Goal: Transaction & Acquisition: Purchase product/service

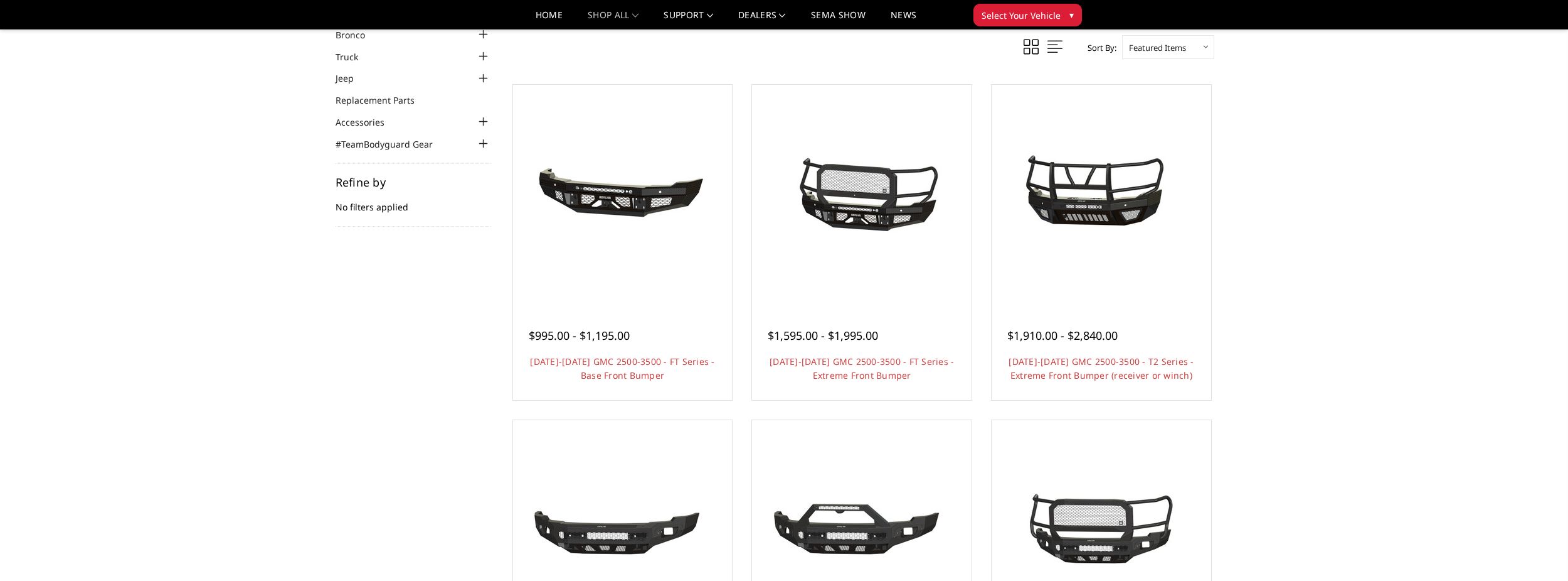
scroll to position [62, 0]
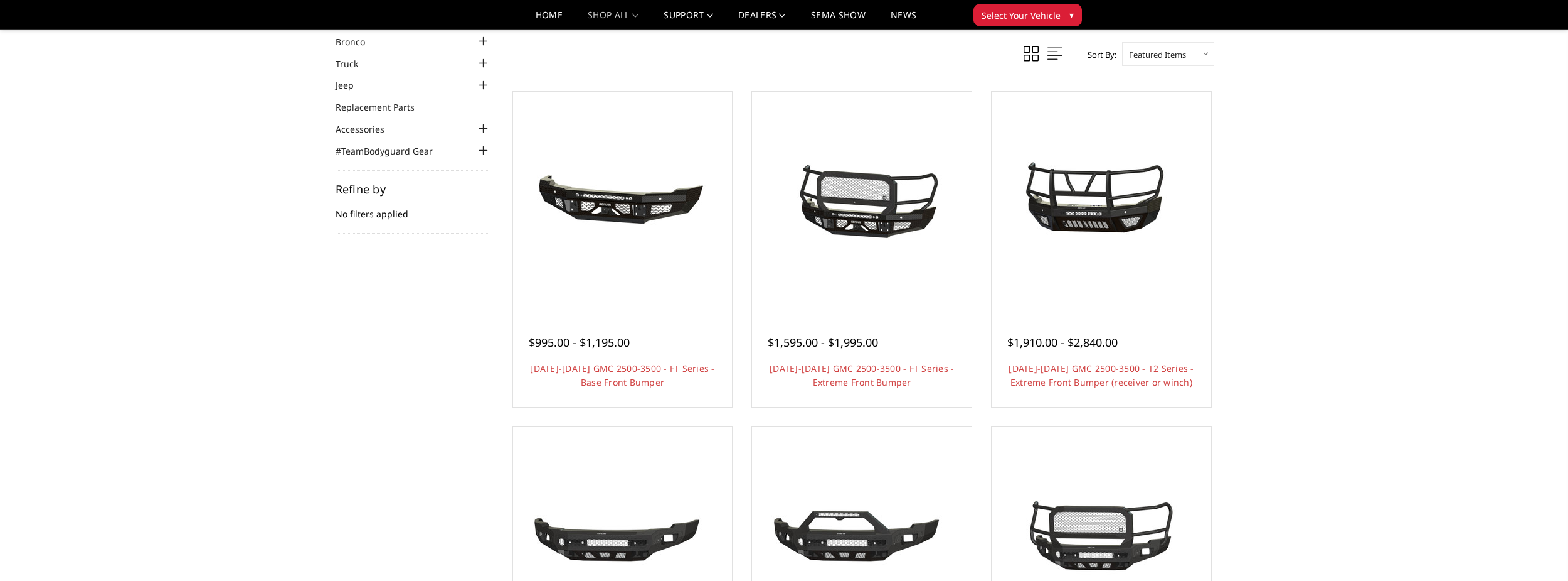
click at [1135, 321] on div at bounding box center [1101, 327] width 188 height 13
click at [1124, 266] on img at bounding box center [1101, 201] width 201 height 162
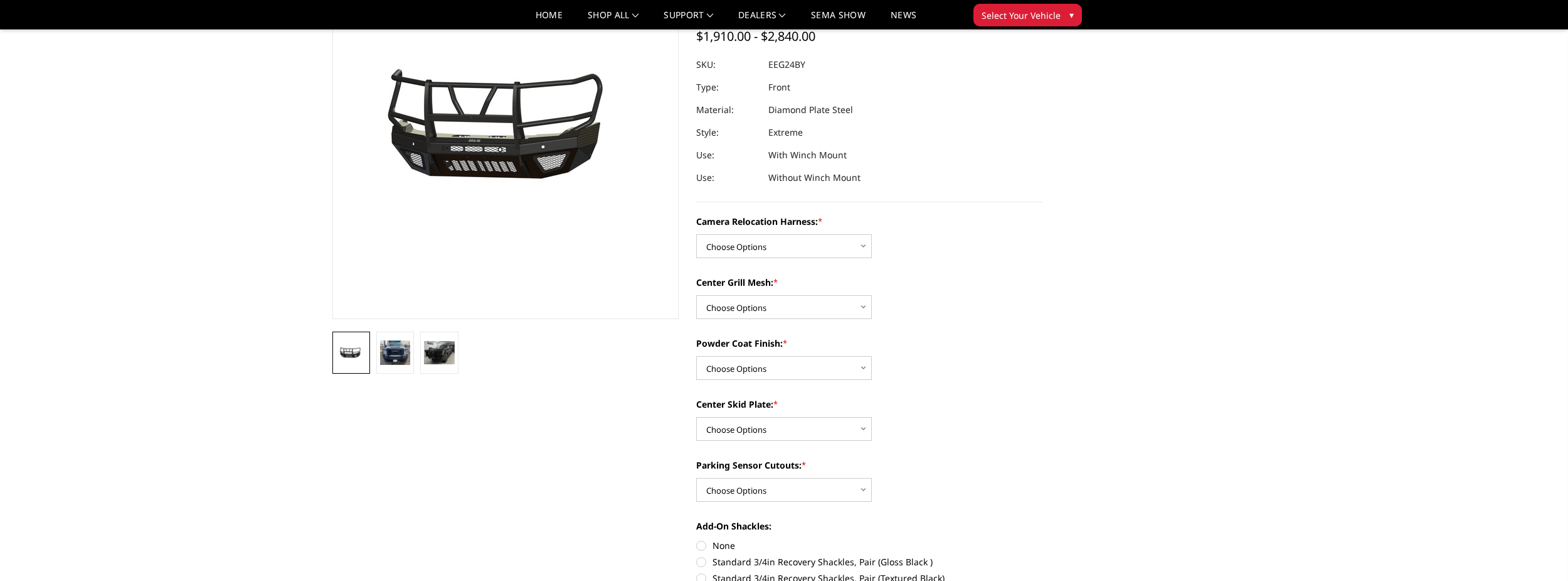
scroll to position [126, 0]
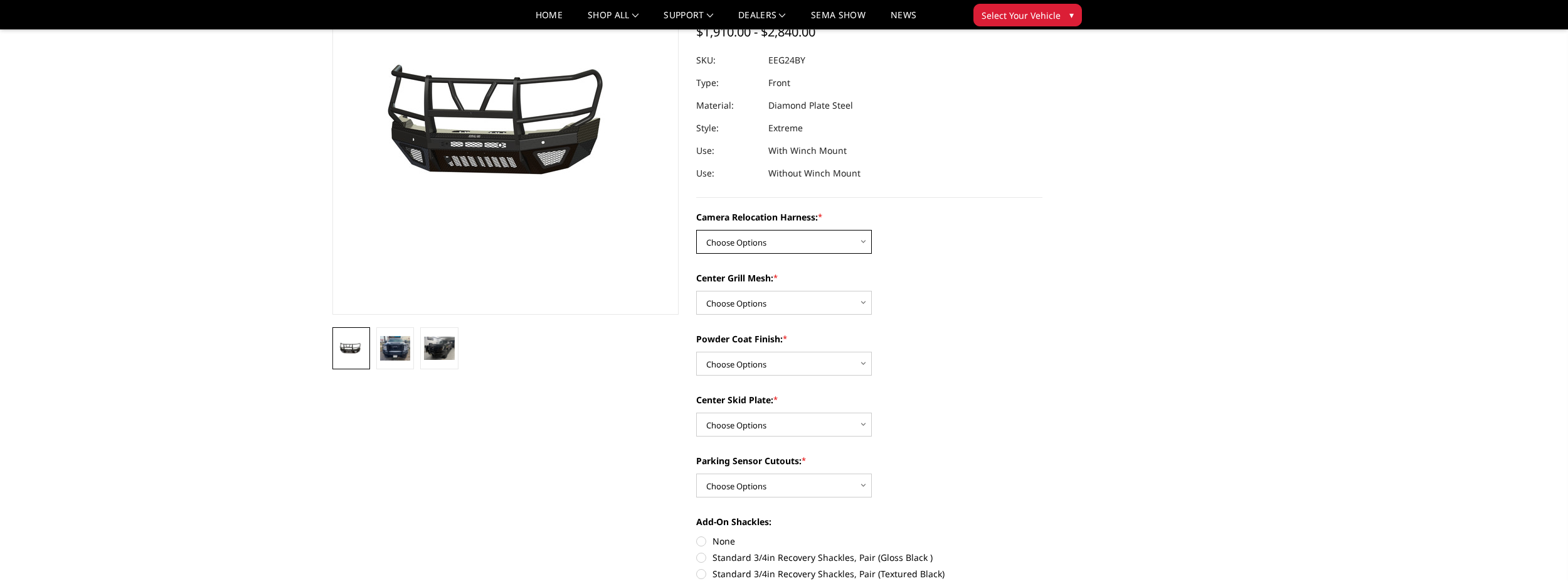
click at [831, 242] on select "Choose Options Without camera harness With camera harness" at bounding box center [784, 241] width 175 height 24
select select "3743"
click at [696, 230] on select "Choose Options Without camera harness With camera harness" at bounding box center [784, 241] width 175 height 24
click at [778, 298] on select "Choose Options Without expanded metal With expanded metal" at bounding box center [784, 302] width 175 height 24
click at [388, 345] on img at bounding box center [395, 348] width 30 height 25
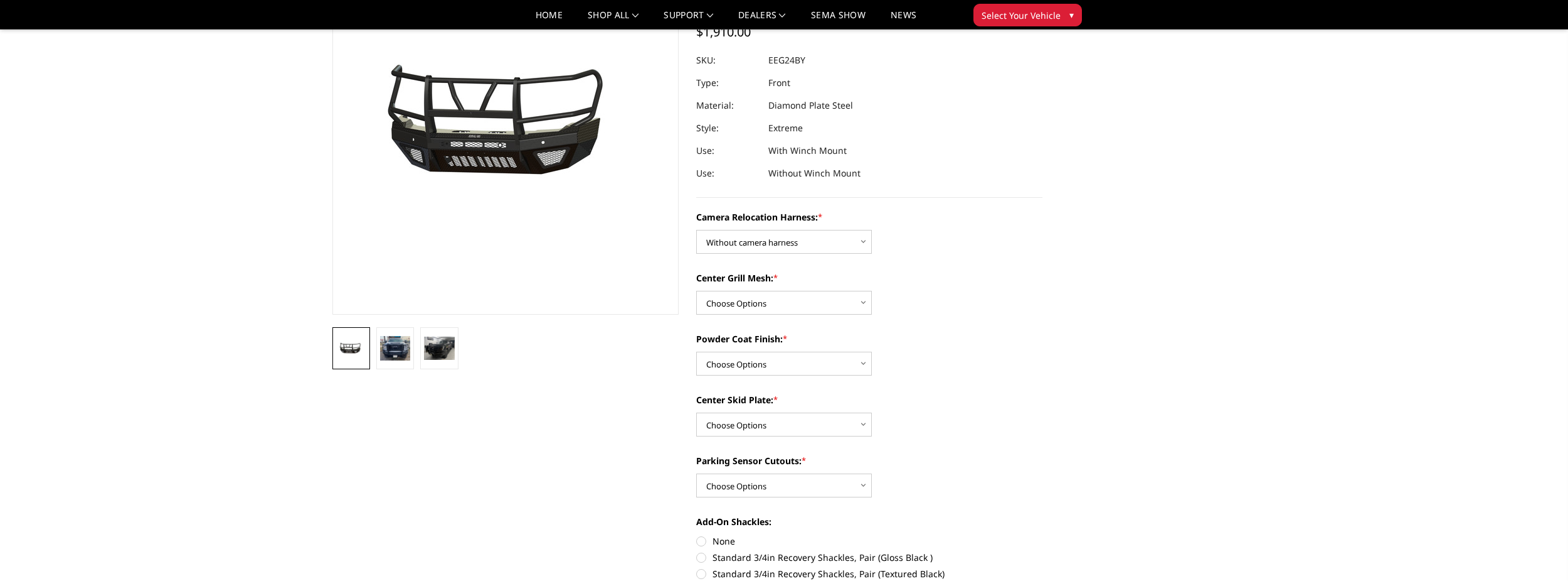
scroll to position [73, 0]
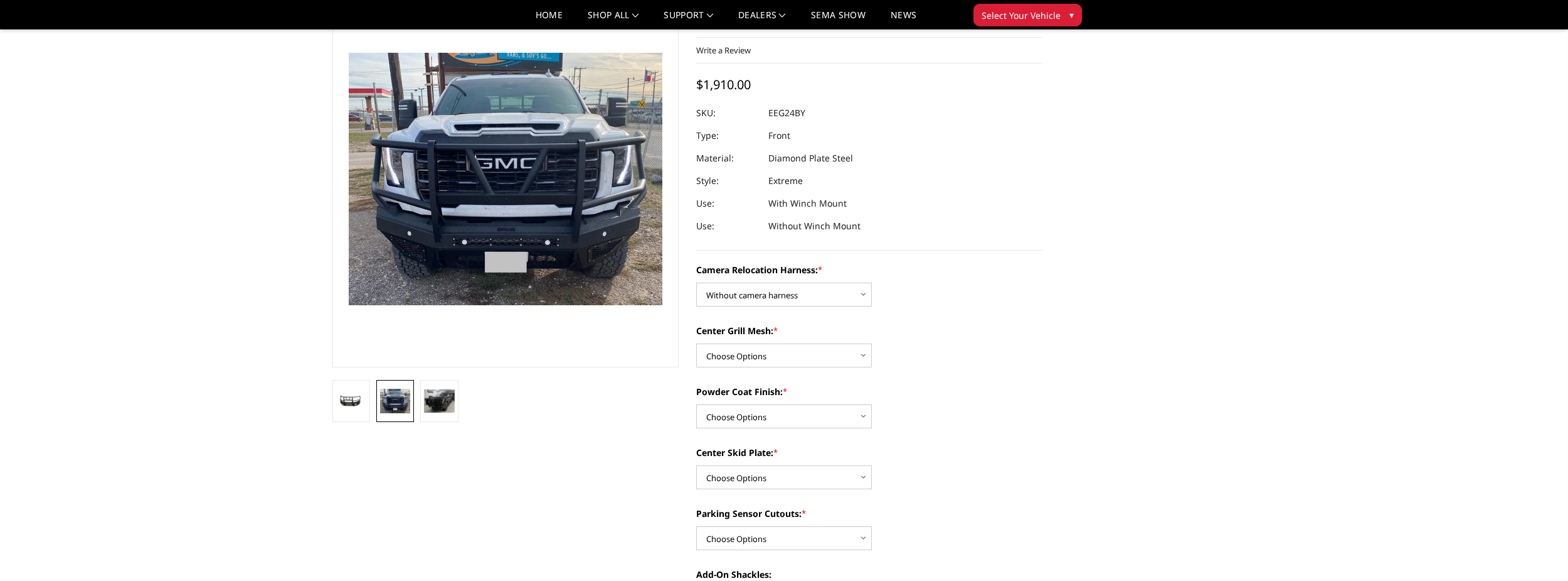
click at [350, 402] on img at bounding box center [351, 401] width 30 height 15
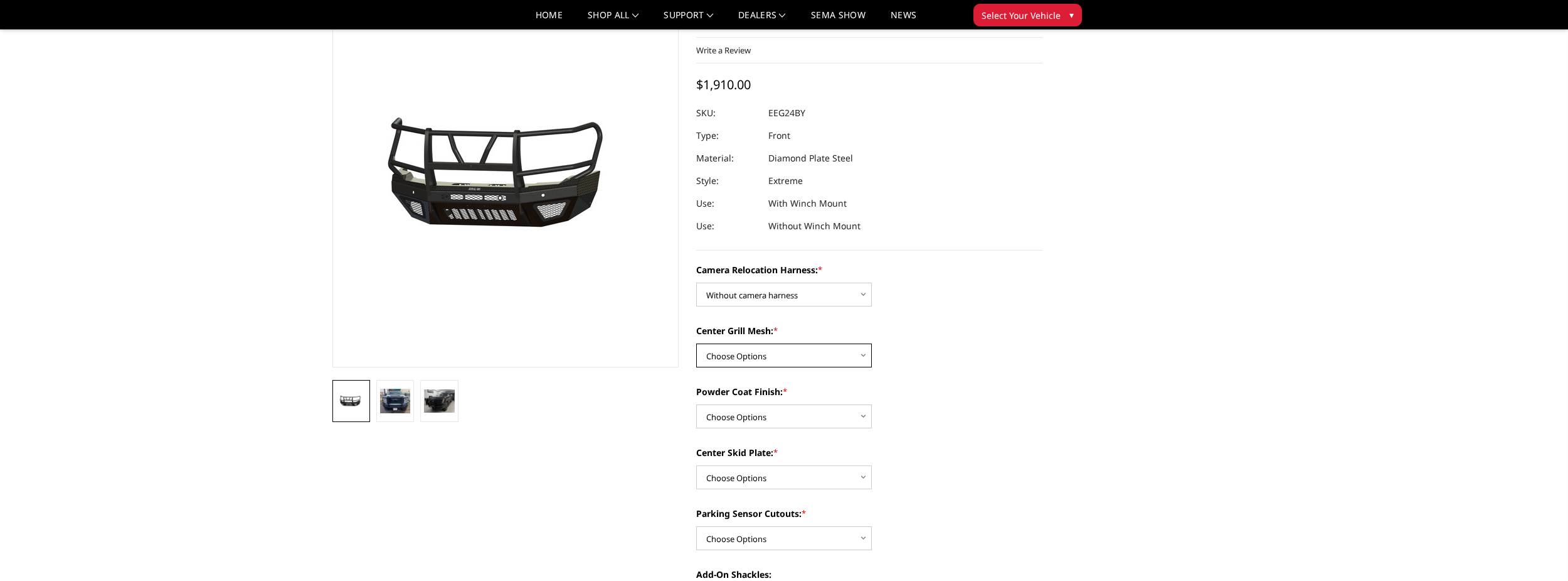
click at [827, 356] on select "Choose Options Without expanded metal With expanded metal" at bounding box center [784, 355] width 175 height 24
click at [789, 419] on select "Choose Options Textured Black Powder Coat Gloss Black Powder Coat Bare Metal" at bounding box center [784, 416] width 175 height 24
select select "3738"
click at [696, 405] on select "Choose Options Textured Black Powder Coat Gloss Black Powder Coat Bare Metal" at bounding box center [784, 416] width 175 height 24
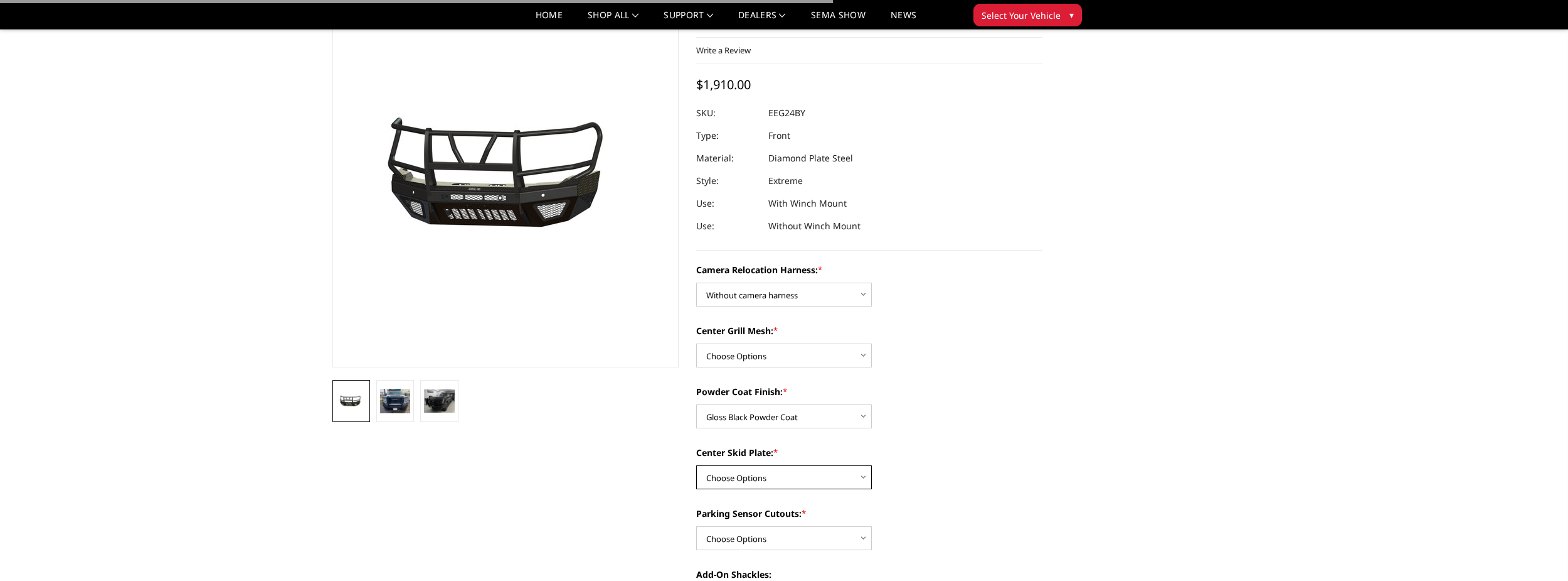
click at [749, 474] on select "Choose Options Winch Mount Skid Plate Standard Skid Plate (included) 2" Receive…" at bounding box center [784, 477] width 175 height 24
select select "3736"
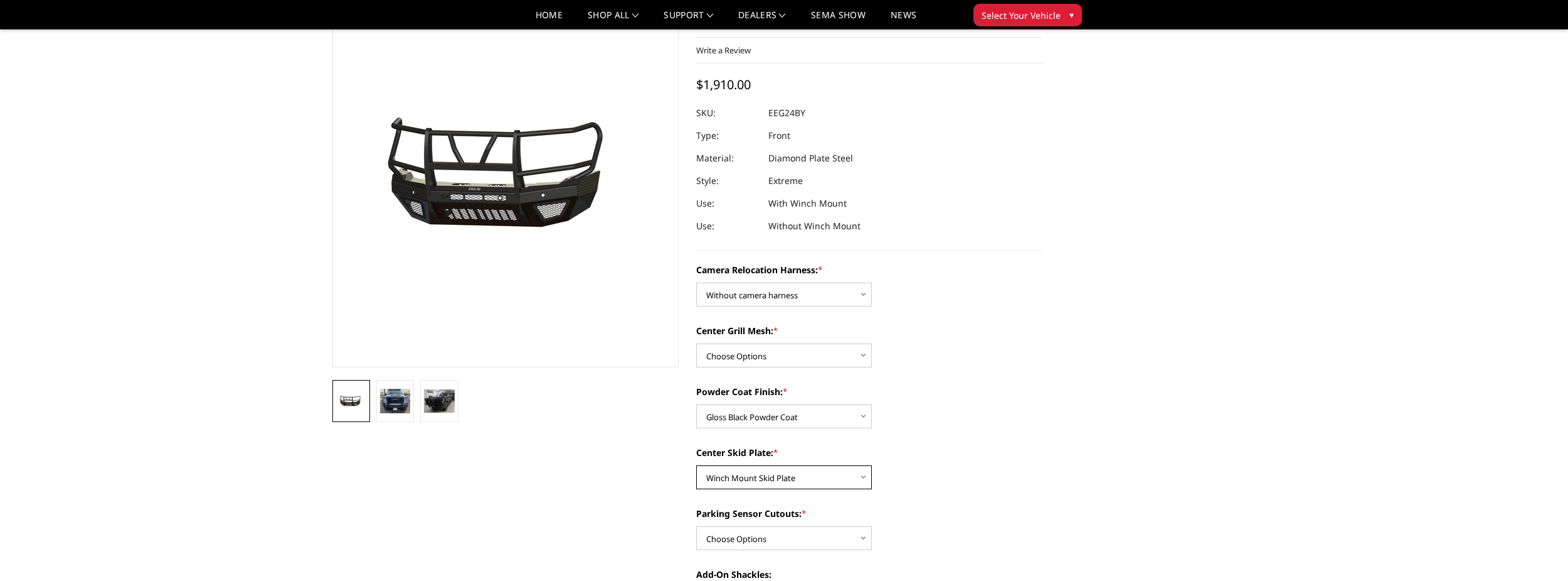
click at [696, 465] on select "Choose Options Winch Mount Skid Plate Standard Skid Plate (included) 2" Receive…" at bounding box center [784, 477] width 175 height 24
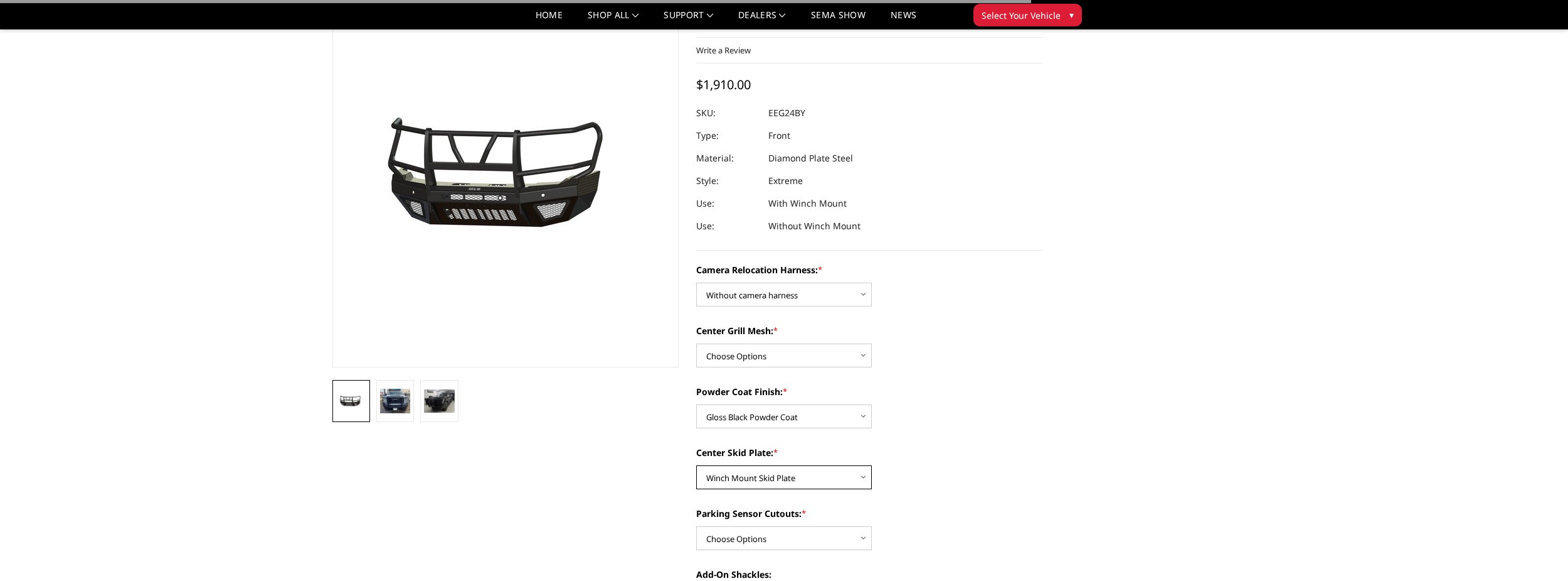
scroll to position [135, 0]
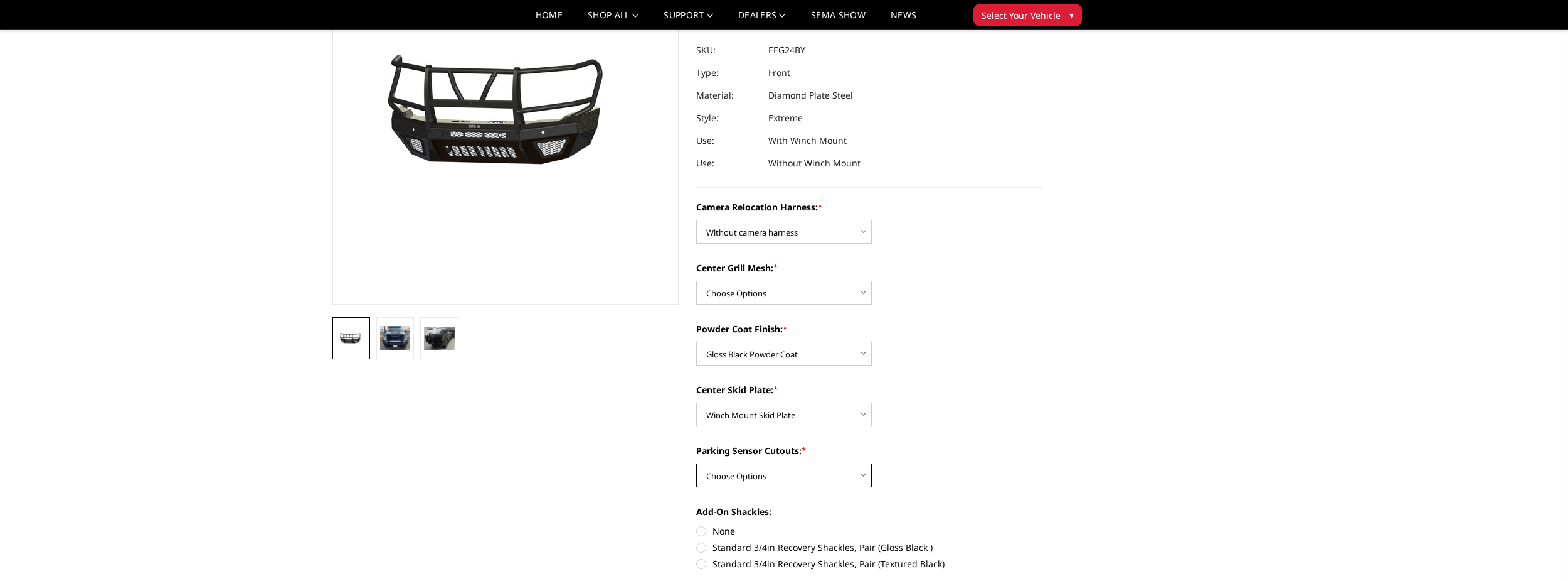
click at [764, 477] on select "Choose Options Yes - With Parking Sensor Cutouts" at bounding box center [784, 475] width 175 height 24
select select "3733"
click at [696, 464] on select "Choose Options Yes - With Parking Sensor Cutouts" at bounding box center [784, 475] width 175 height 24
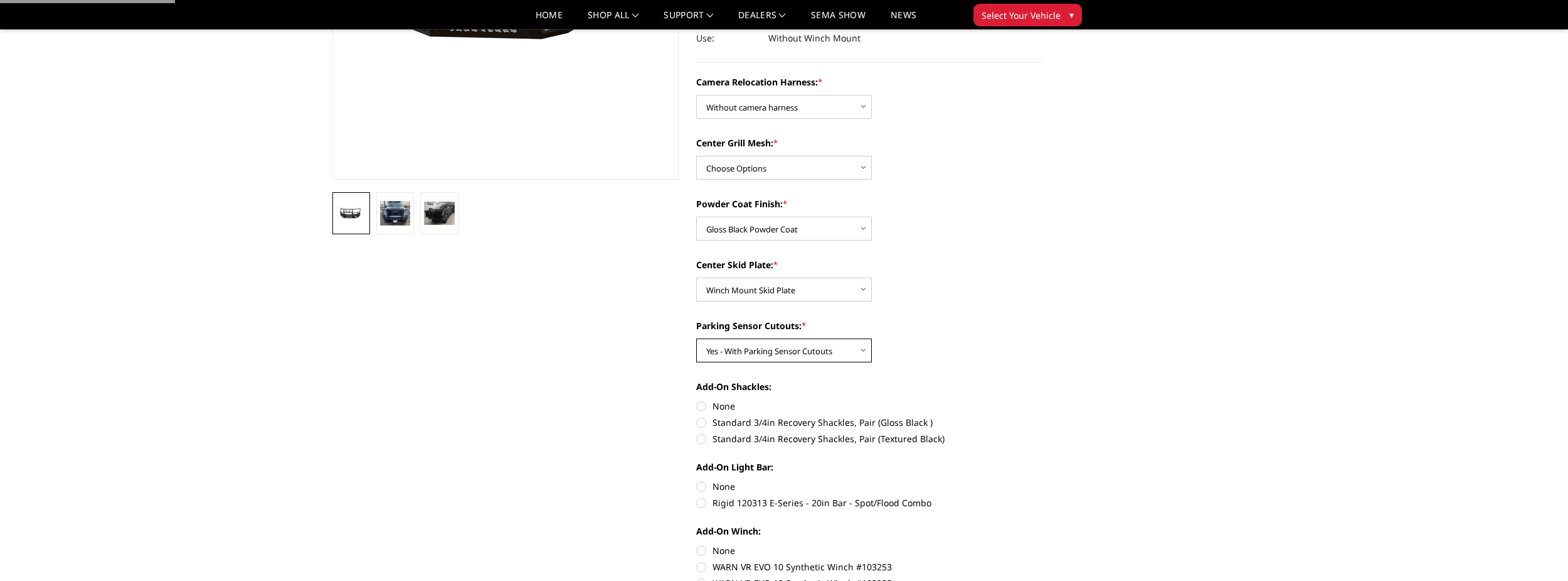
scroll to position [261, 0]
click at [822, 422] on label "Standard 3/4in Recovery Shackles, Pair (Gloss Black )" at bounding box center [869, 422] width 346 height 13
click at [1042, 400] on input "Standard 3/4in Recovery Shackles, Pair (Gloss Black )" at bounding box center [1042, 399] width 1 height 1
radio input "true"
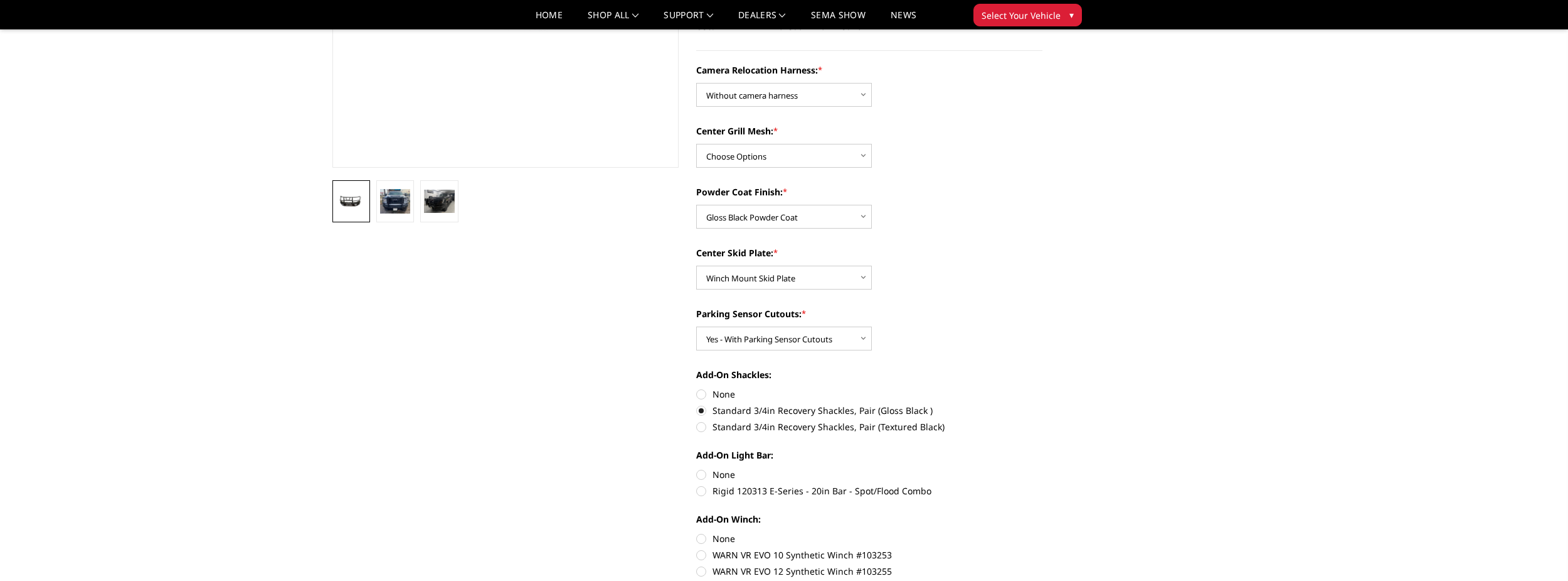
scroll to position [324, 0]
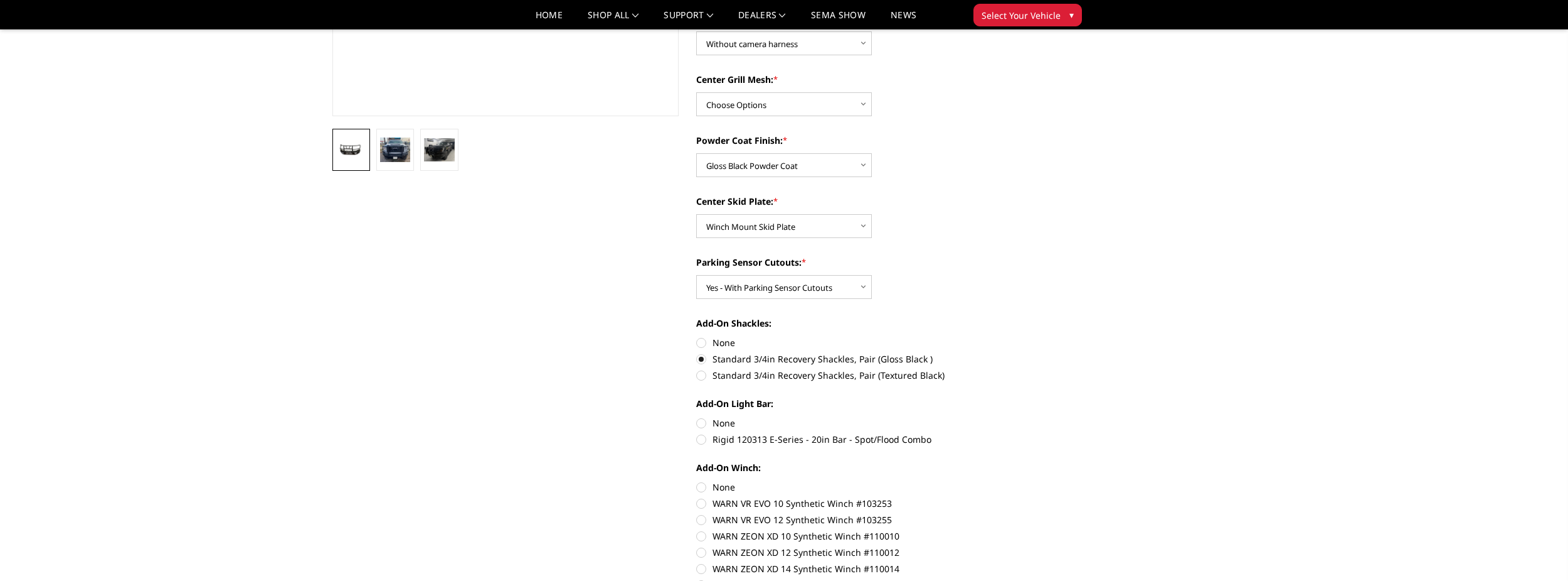
click at [732, 339] on label "None" at bounding box center [869, 342] width 346 height 13
click at [697, 336] on input "None" at bounding box center [696, 336] width 1 height 1
radio input "true"
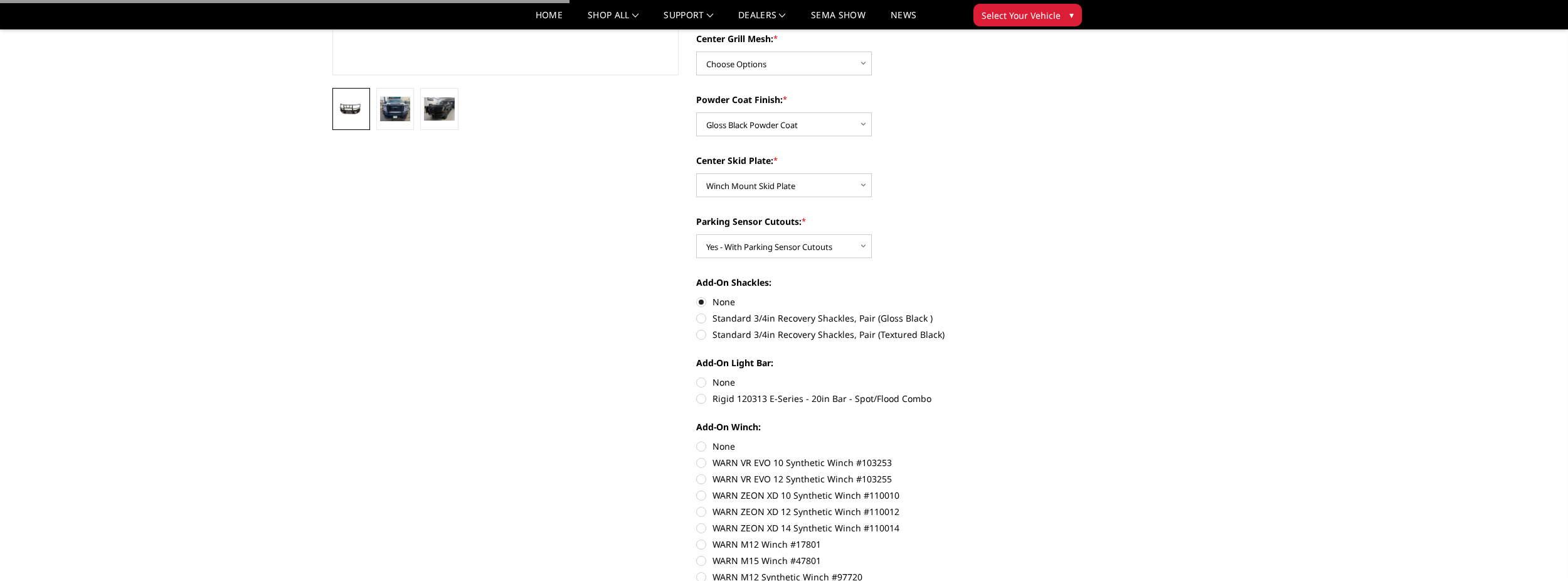
scroll to position [387, 0]
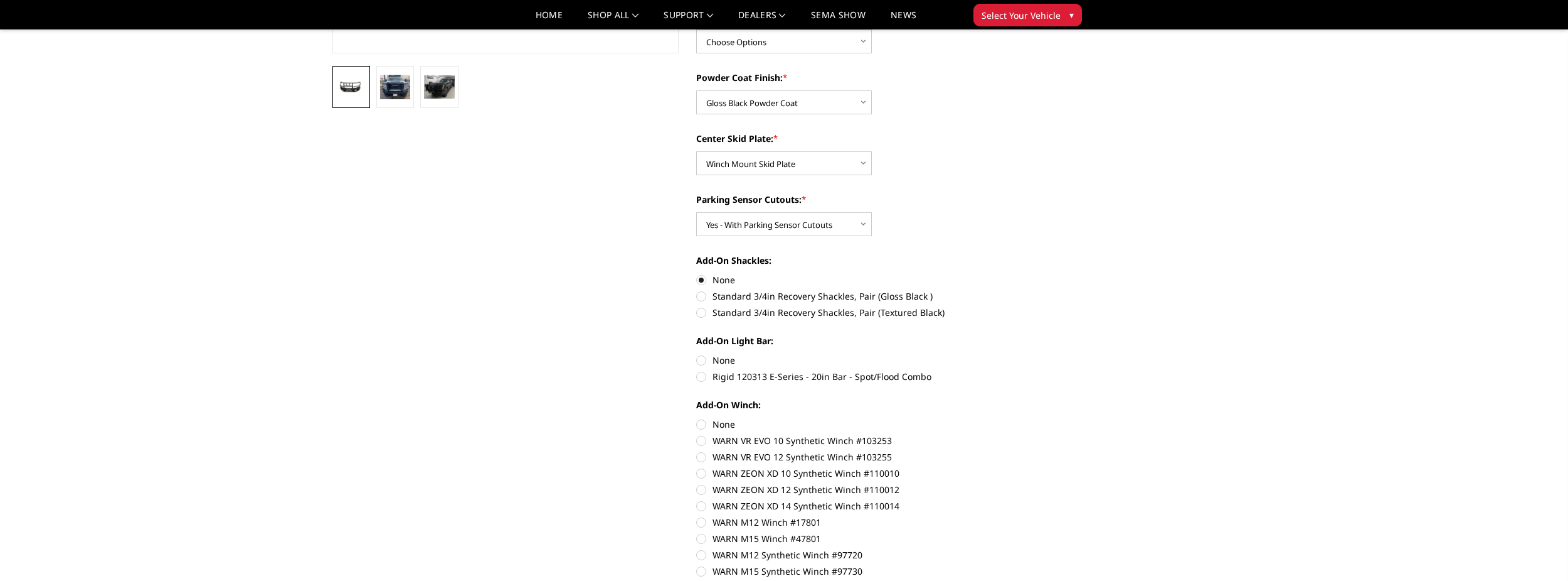
click at [725, 374] on label "Rigid 120313 E-Series - 20in Bar - Spot/Flood Combo" at bounding box center [869, 377] width 346 height 13
click at [1042, 354] on input "Rigid 120313 E-Series - 20in Bar - Spot/Flood Combo" at bounding box center [1042, 354] width 1 height 1
radio input "true"
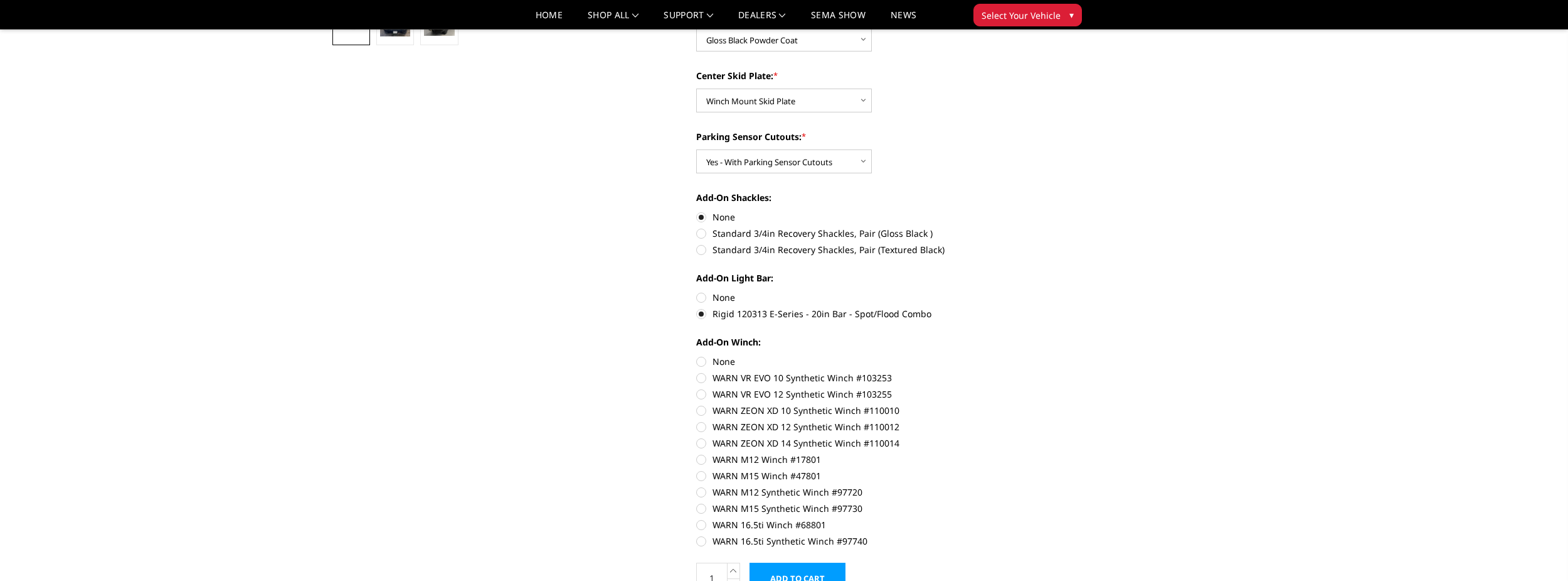
click at [725, 379] on label "WARN VR EVO 10 Synthetic Winch #103253" at bounding box center [869, 377] width 346 height 13
click at [1042, 355] on input "WARN VR EVO 10 Synthetic Winch #103253" at bounding box center [1042, 355] width 1 height 1
radio input "true"
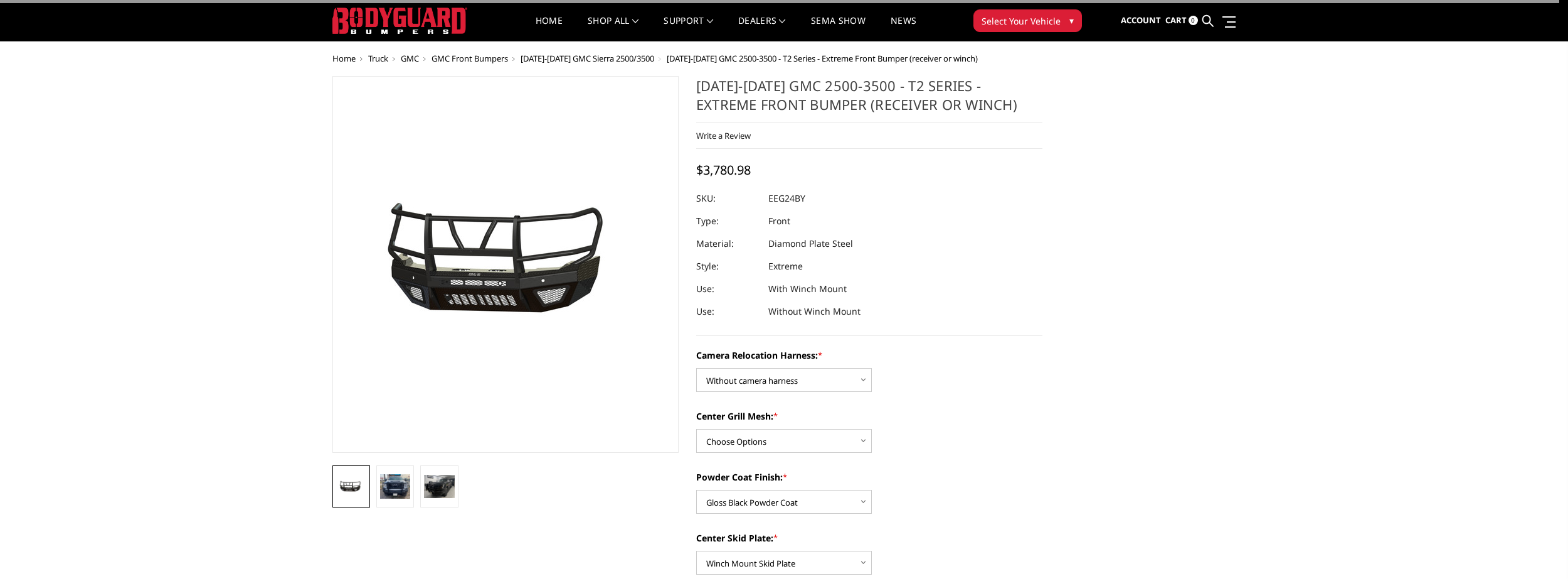
scroll to position [0, 0]
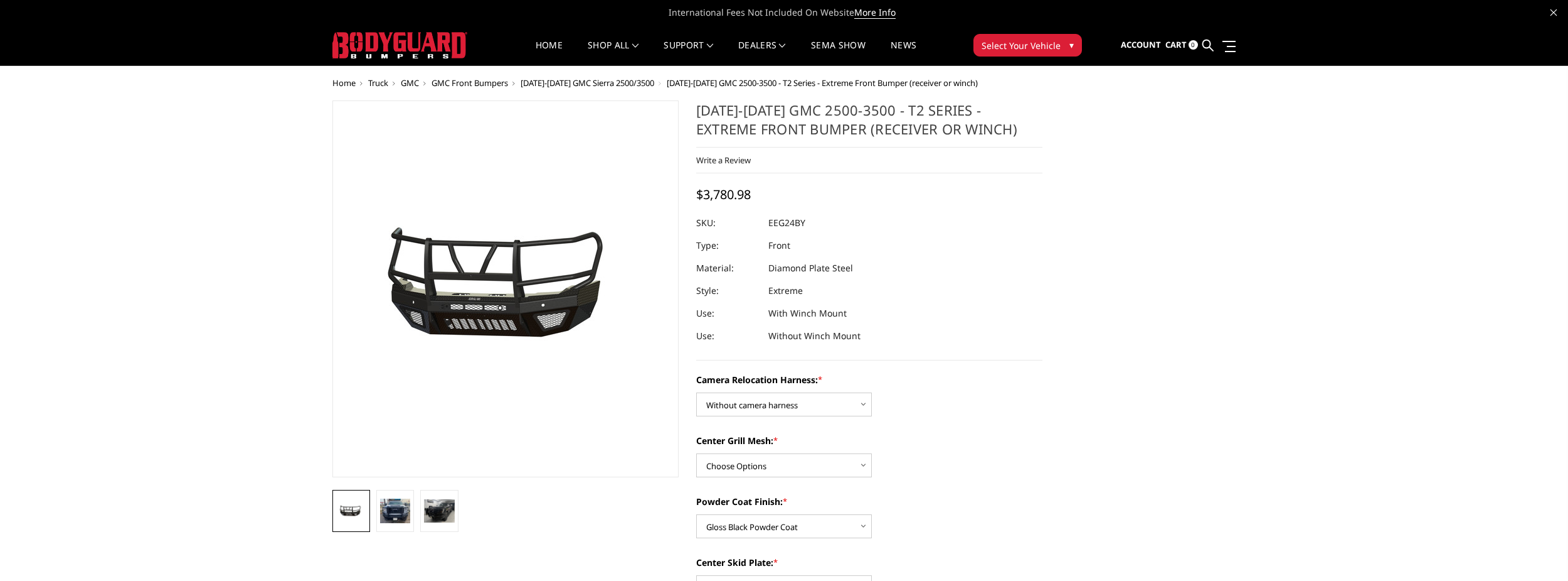
click at [389, 510] on img at bounding box center [395, 510] width 30 height 25
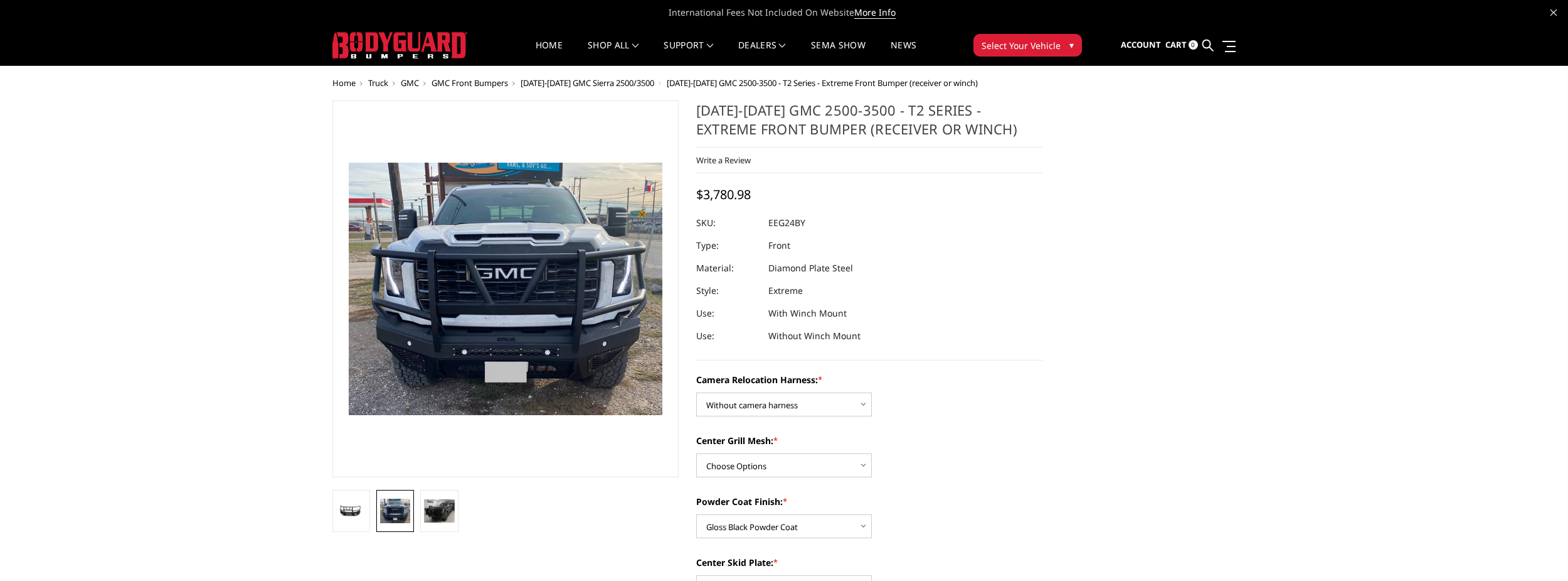
click at [439, 506] on img at bounding box center [439, 510] width 30 height 23
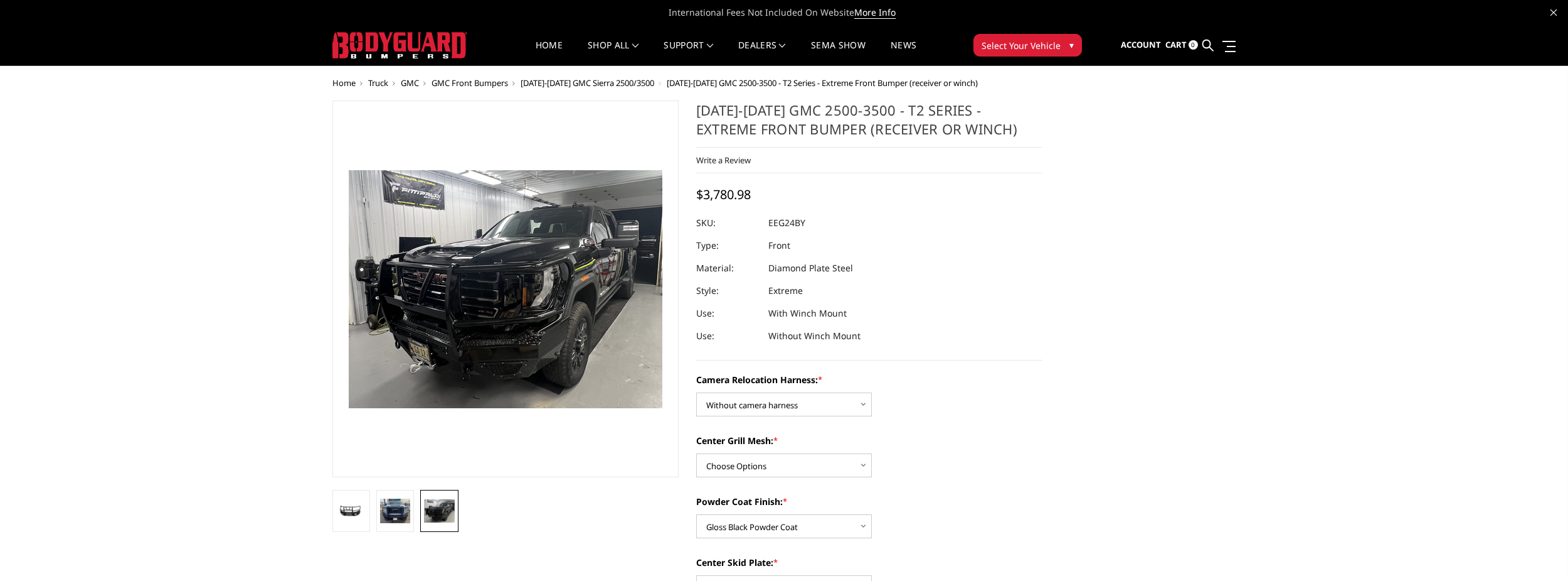
click at [385, 498] on img at bounding box center [395, 510] width 30 height 25
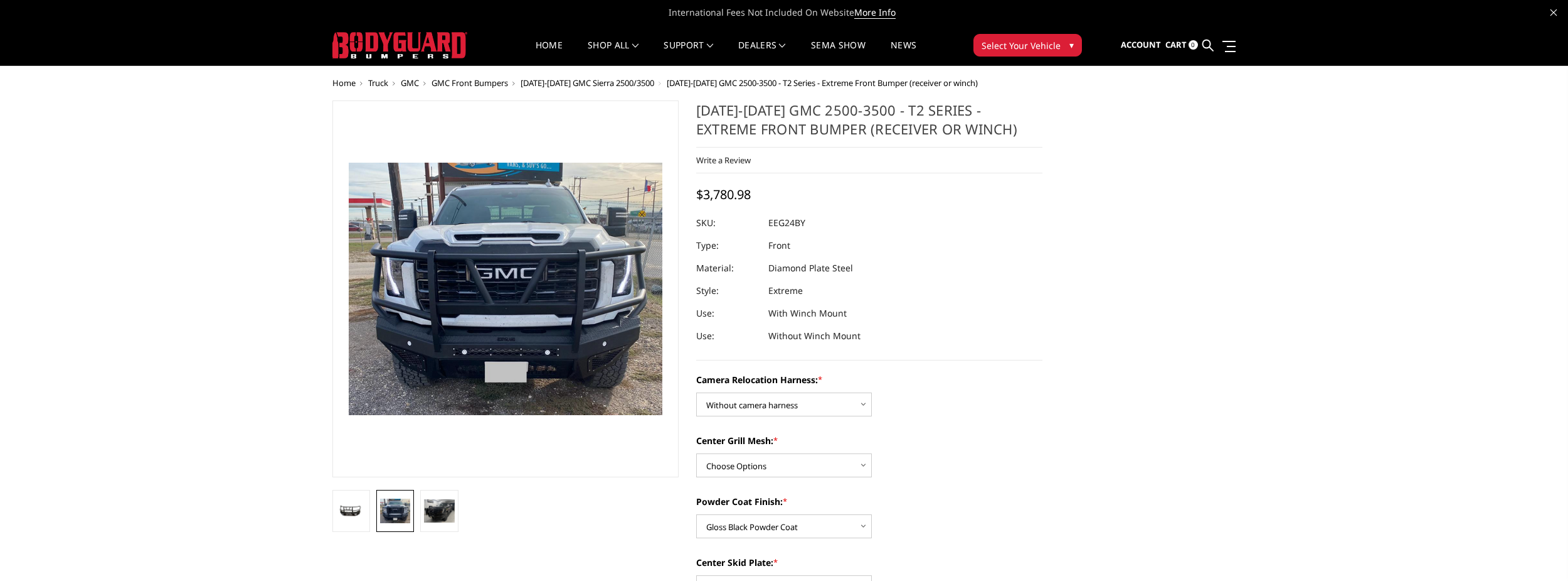
click at [455, 506] on link at bounding box center [440, 510] width 38 height 42
